Goal: Task Accomplishment & Management: Use online tool/utility

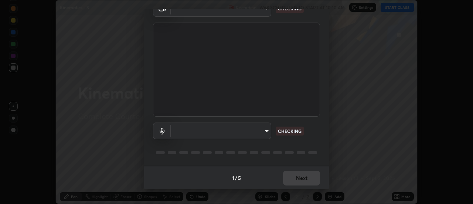
scroll to position [39, 0]
type input "cf8053163bb2f7d6ecf3d6bd7b4235d237b850a42bc303a0614f26eb784a67d0"
type input "communications"
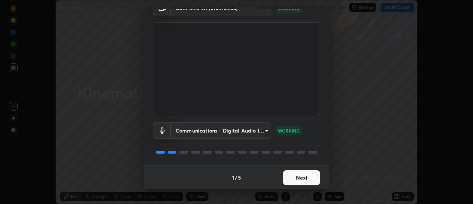
click at [304, 177] on button "Next" at bounding box center [301, 177] width 37 height 15
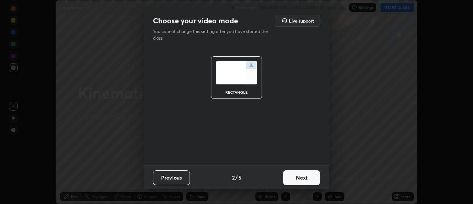
click at [307, 179] on button "Next" at bounding box center [301, 177] width 37 height 15
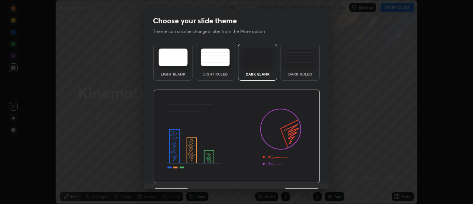
scroll to position [18, 0]
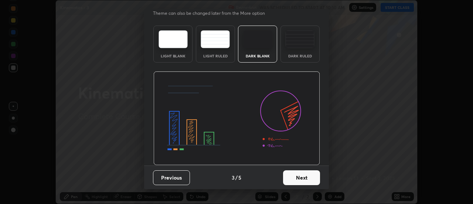
click at [307, 179] on button "Next" at bounding box center [301, 177] width 37 height 15
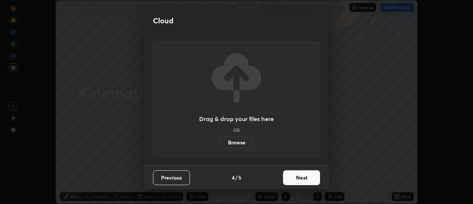
scroll to position [0, 0]
click at [312, 178] on button "Next" at bounding box center [301, 177] width 37 height 15
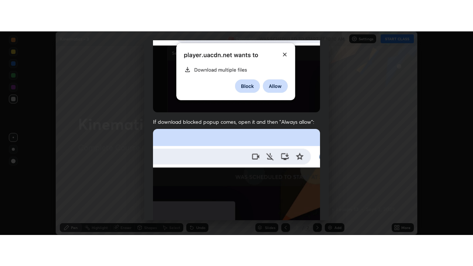
scroll to position [190, 0]
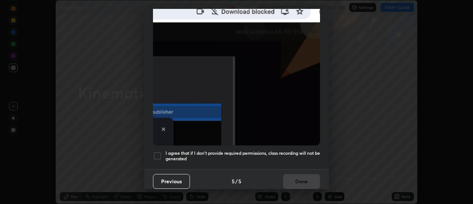
click at [157, 152] on div at bounding box center [157, 155] width 9 height 9
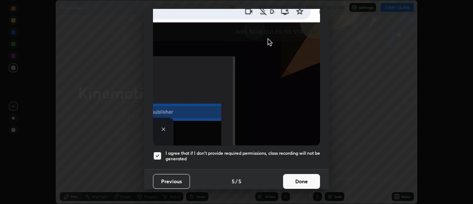
click at [302, 175] on button "Done" at bounding box center [301, 181] width 37 height 15
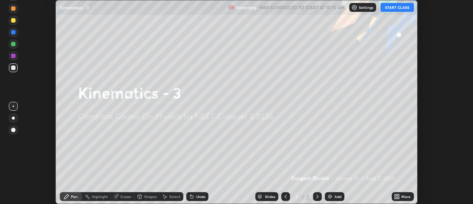
click at [400, 9] on button "START CLASS" at bounding box center [397, 7] width 33 height 9
click at [334, 195] on div "Add" at bounding box center [335, 196] width 20 height 9
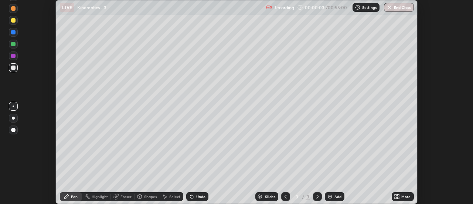
click at [399, 195] on icon at bounding box center [399, 195] width 2 height 2
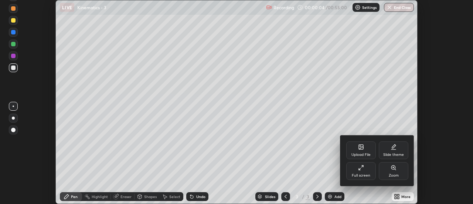
click at [362, 170] on div "Full screen" at bounding box center [361, 171] width 30 height 18
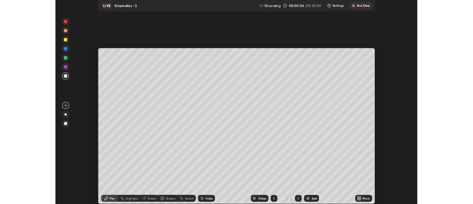
scroll to position [266, 473]
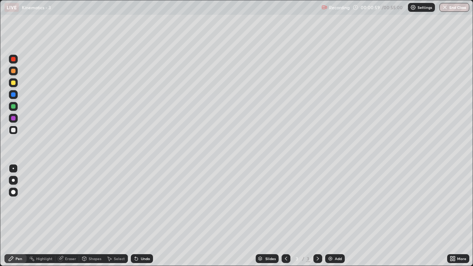
click at [12, 83] on div at bounding box center [13, 83] width 4 height 4
click at [13, 192] on div at bounding box center [13, 192] width 4 height 4
click at [330, 203] on img at bounding box center [331, 259] width 6 height 6
click at [285, 203] on icon at bounding box center [286, 259] width 6 height 6
click at [318, 203] on icon at bounding box center [318, 259] width 6 height 6
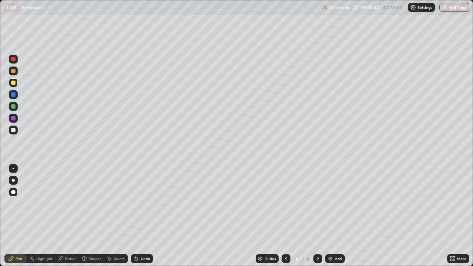
click at [286, 203] on icon at bounding box center [286, 259] width 6 height 6
click at [318, 203] on icon at bounding box center [318, 259] width 2 height 4
click at [73, 203] on div "Eraser" at bounding box center [70, 259] width 11 height 4
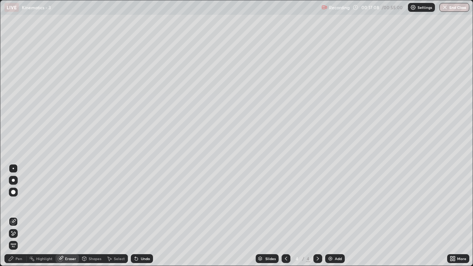
click at [22, 203] on div "Pen" at bounding box center [19, 259] width 7 height 4
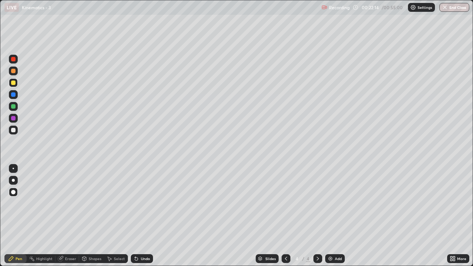
click at [329, 203] on img at bounding box center [331, 259] width 6 height 6
click at [14, 61] on div at bounding box center [13, 59] width 4 height 4
click at [328, 203] on img at bounding box center [331, 259] width 6 height 6
click at [13, 83] on div at bounding box center [13, 83] width 4 height 4
click at [336, 203] on div "Add" at bounding box center [335, 258] width 20 height 9
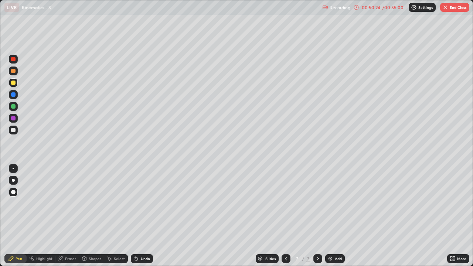
click at [447, 10] on img "button" at bounding box center [446, 7] width 6 height 6
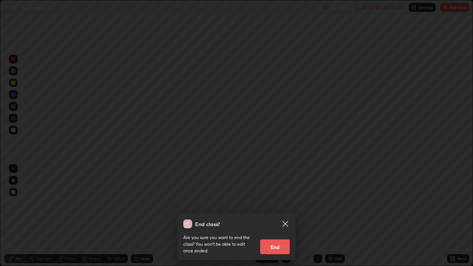
click at [270, 203] on button "End" at bounding box center [275, 247] width 30 height 15
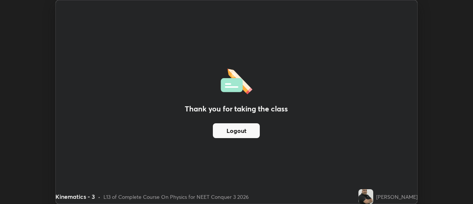
scroll to position [36775, 36505]
